Goal: Check status: Check status

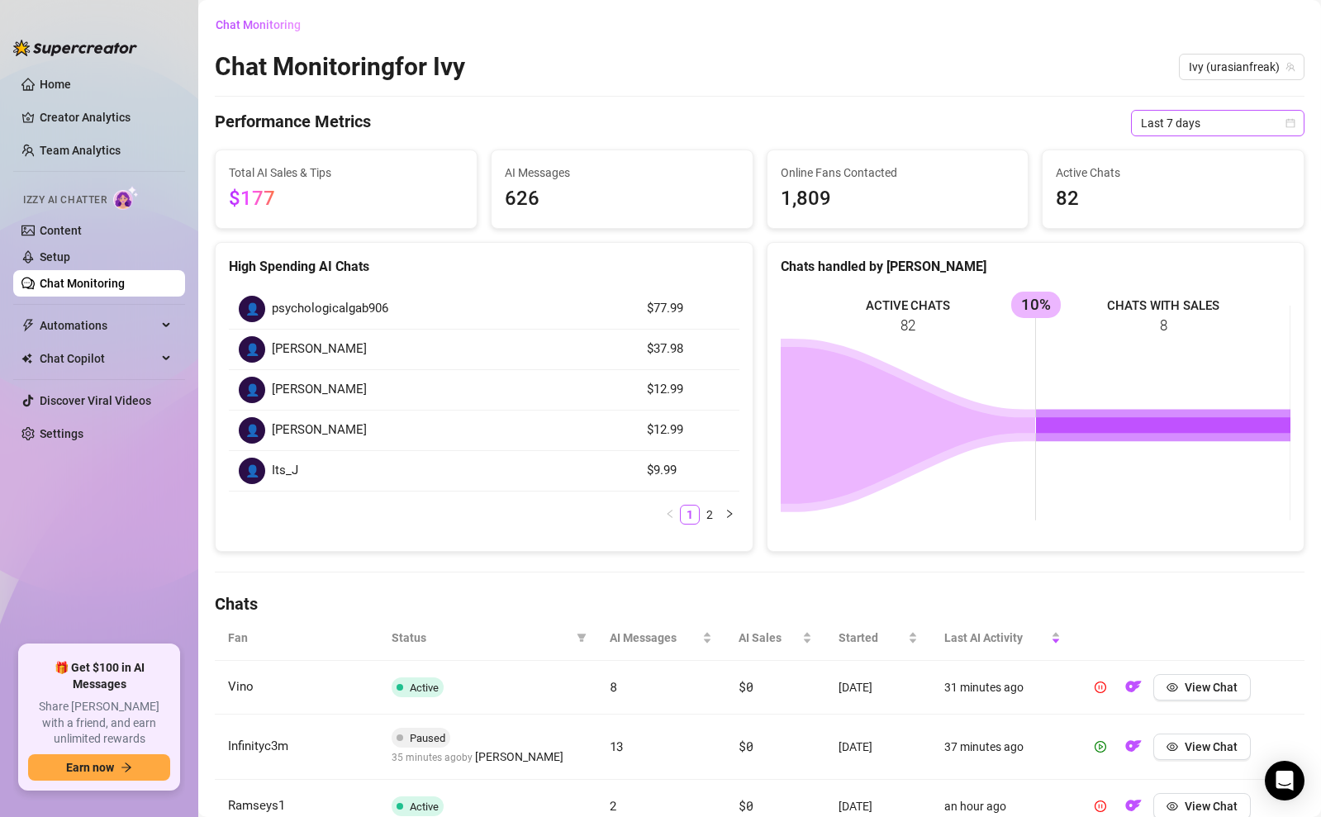
click at [1286, 122] on icon "calendar" at bounding box center [1291, 123] width 10 height 10
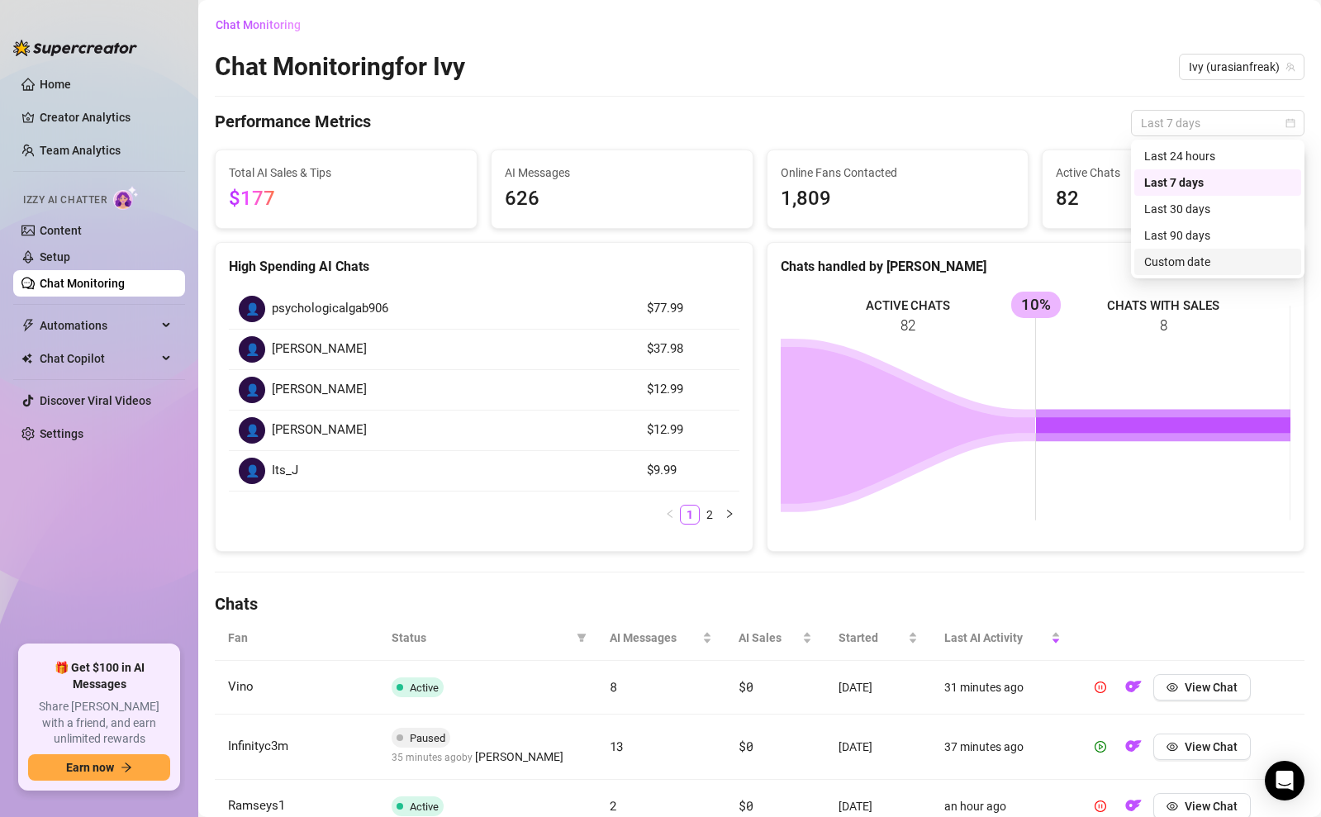
click at [1165, 255] on div "Custom date" at bounding box center [1218, 262] width 147 height 18
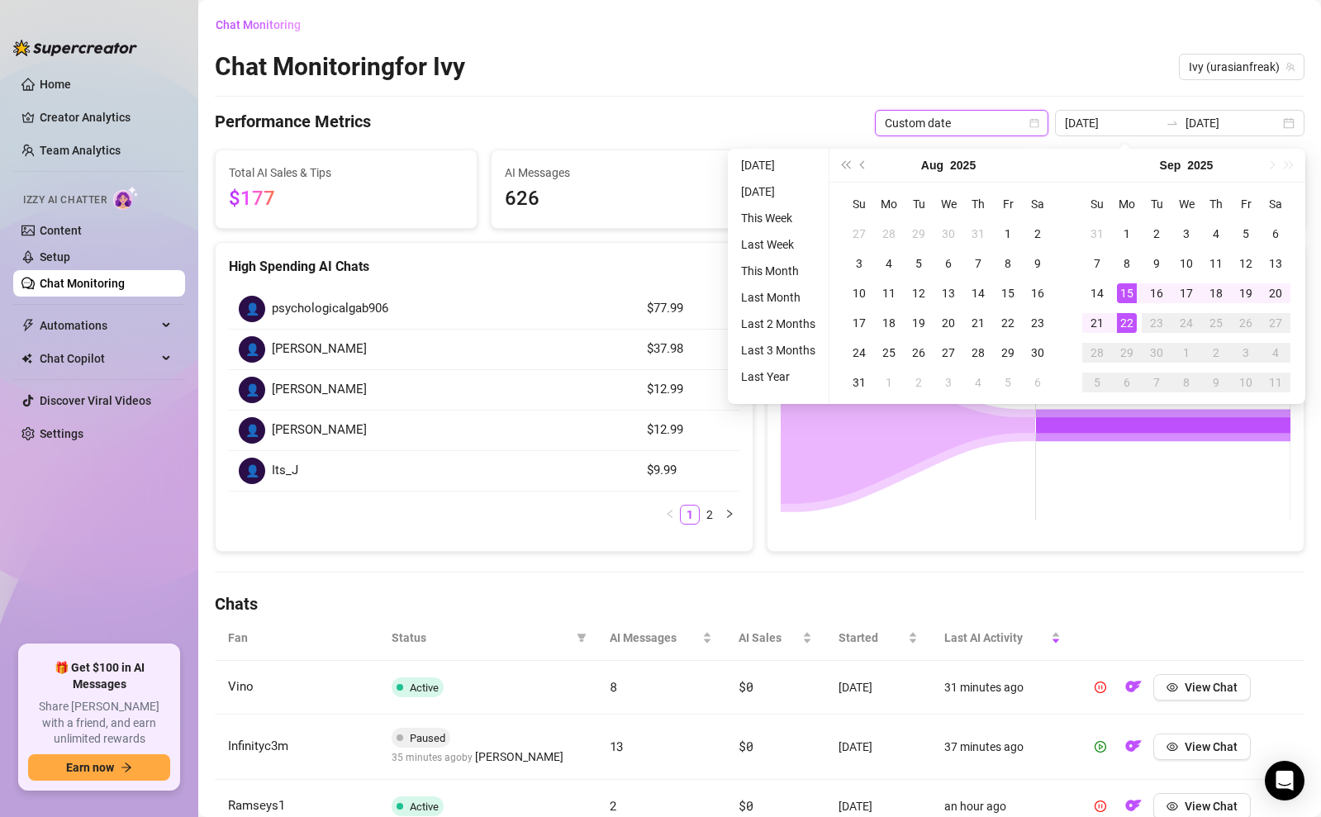
type input "[DATE]"
click at [1131, 321] on div "22" at bounding box center [1127, 323] width 20 height 20
type input "[DATE]"
click at [1089, 66] on div "Chat Monitoring for [PERSON_NAME] (urasianfreak)" at bounding box center [760, 66] width 1090 height 31
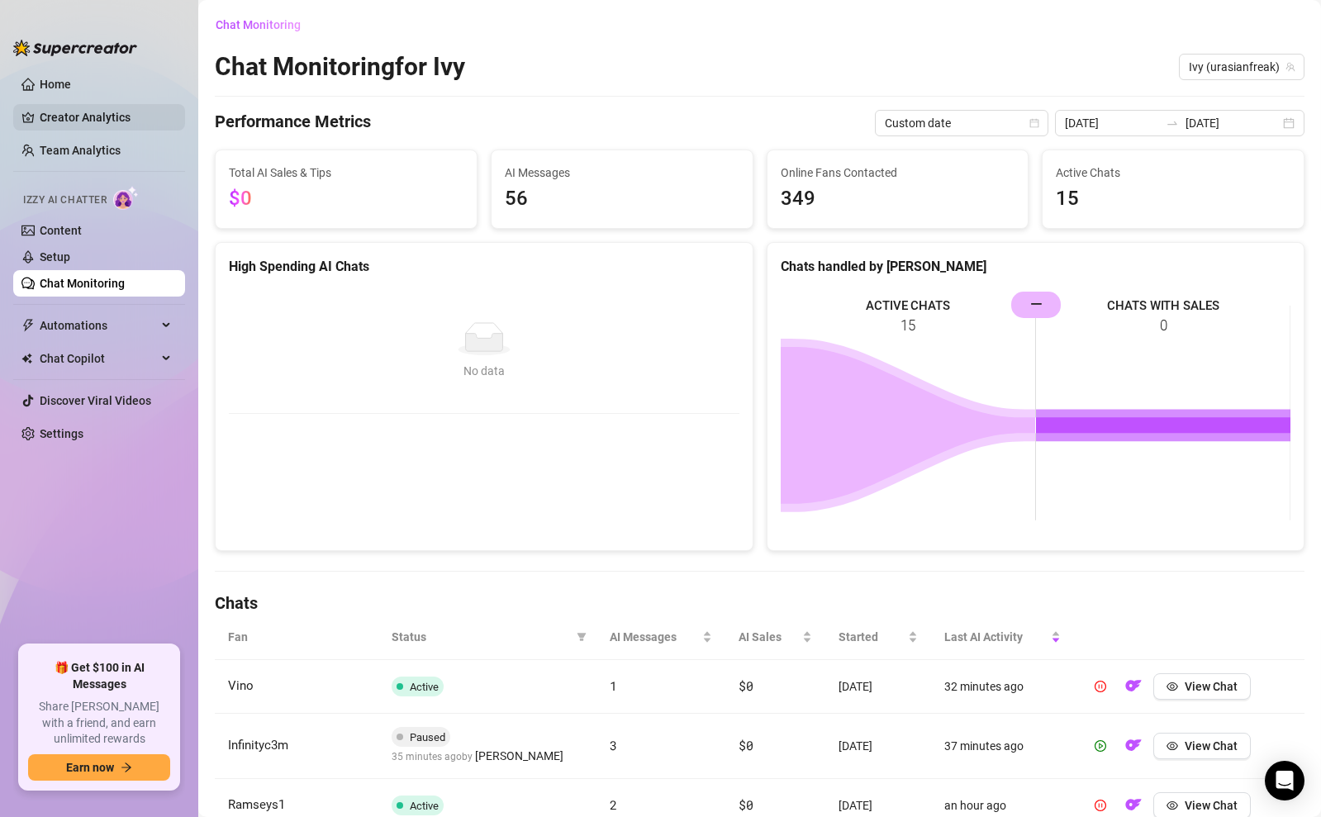
click at [116, 117] on link "Creator Analytics" at bounding box center [106, 117] width 132 height 26
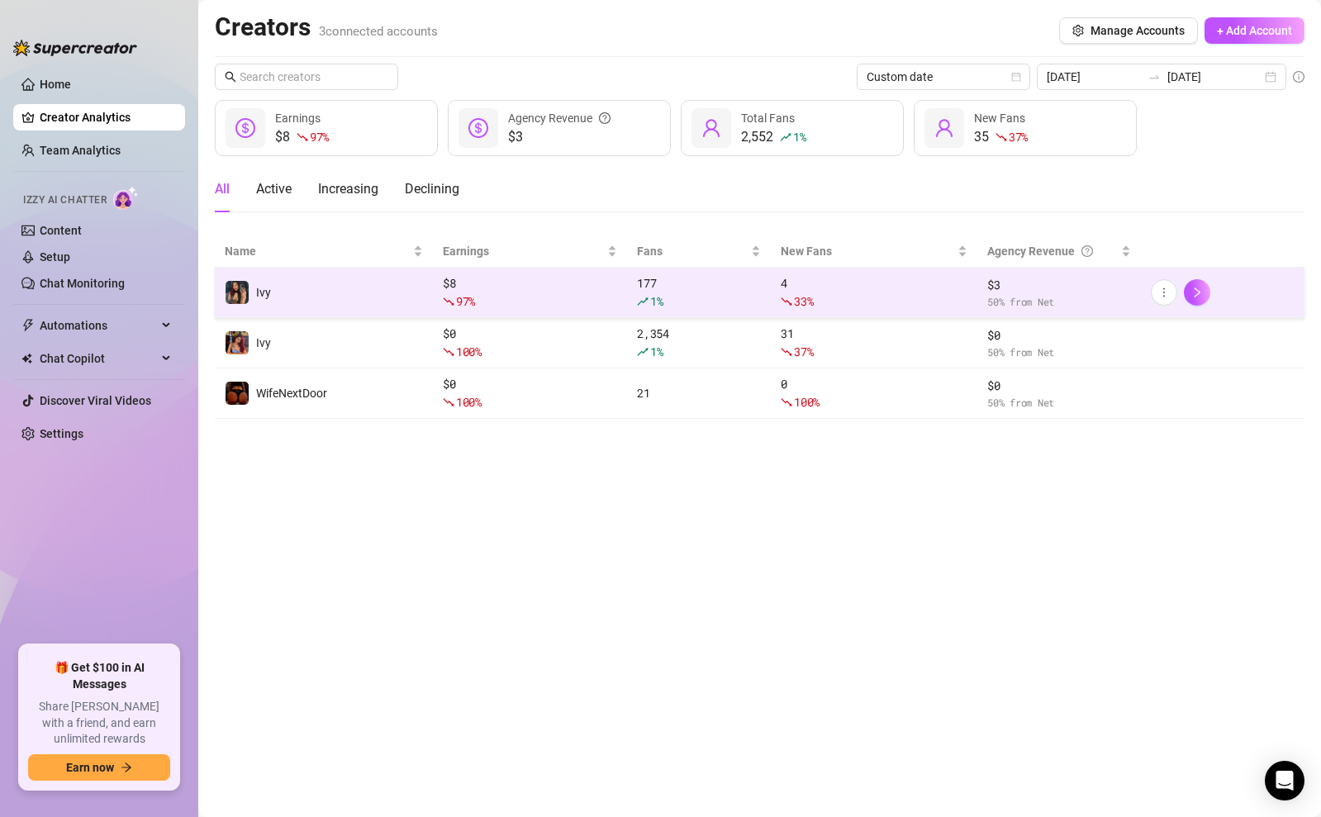
click at [950, 314] on td "4 33 %" at bounding box center [874, 293] width 207 height 50
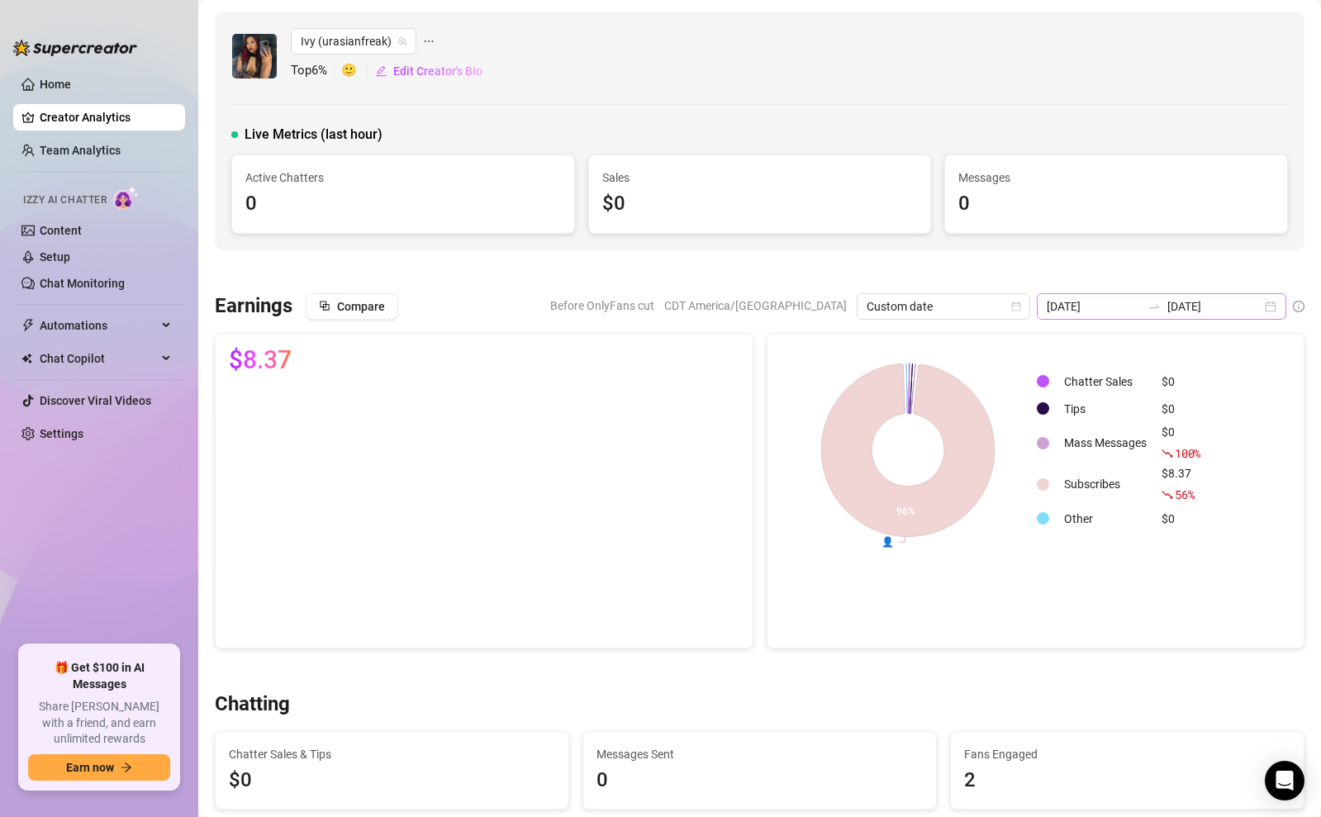
click at [1274, 306] on div "[DATE] [DATE]" at bounding box center [1162, 306] width 250 height 26
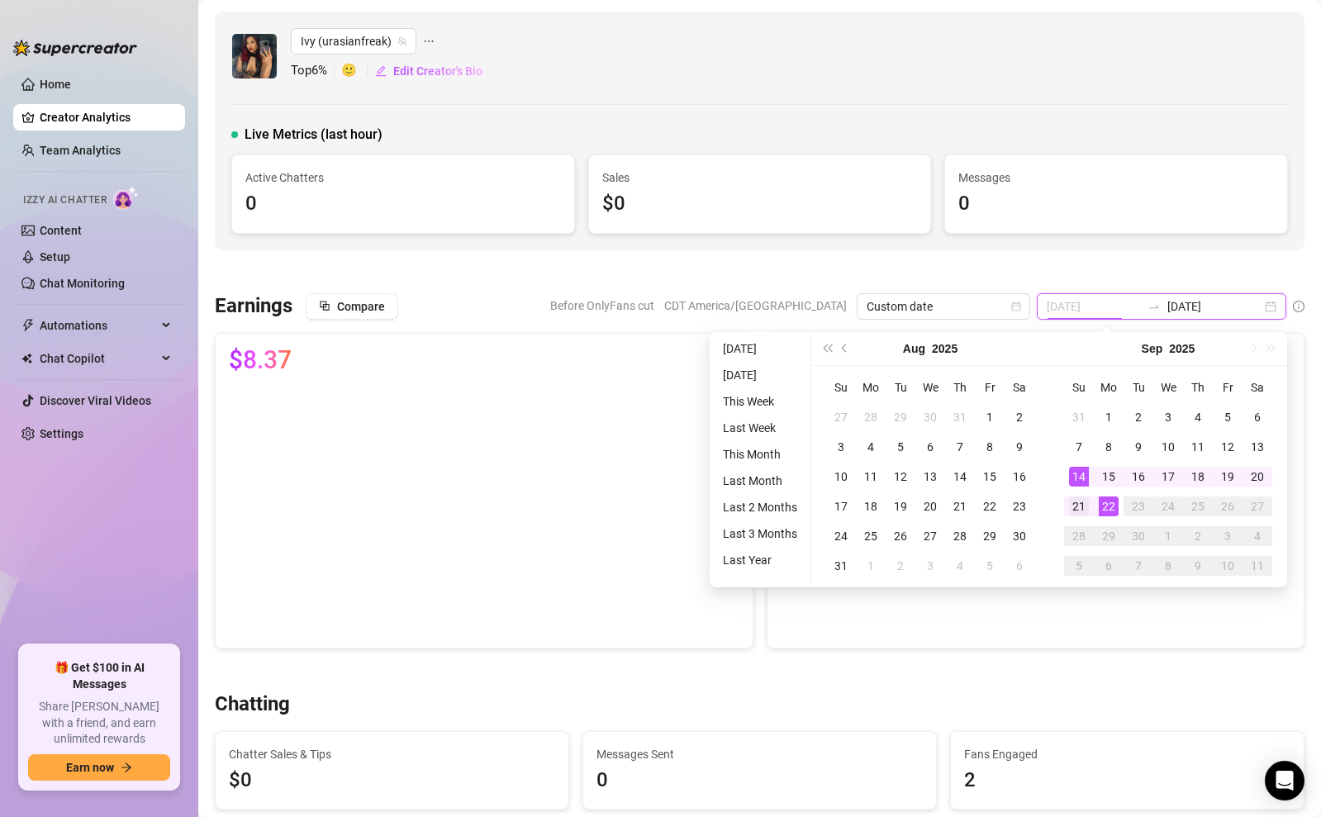
type input "[DATE]"
click at [1075, 502] on div "21" at bounding box center [1079, 507] width 20 height 20
type input "[DATE]"
click at [1111, 272] on div at bounding box center [760, 272] width 1090 height 17
type input "[DATE]"
